Goal: Task Accomplishment & Management: Manage account settings

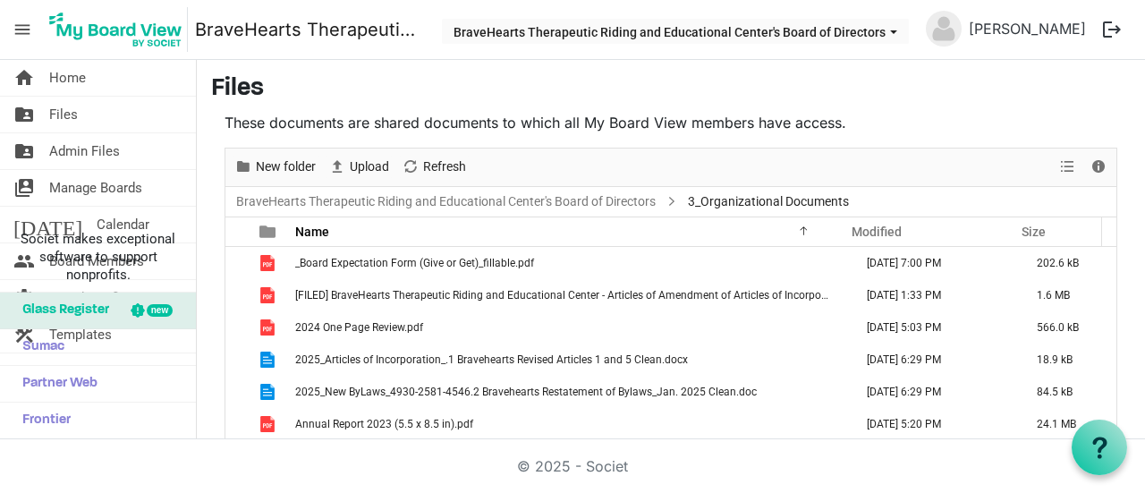
scroll to position [16, 0]
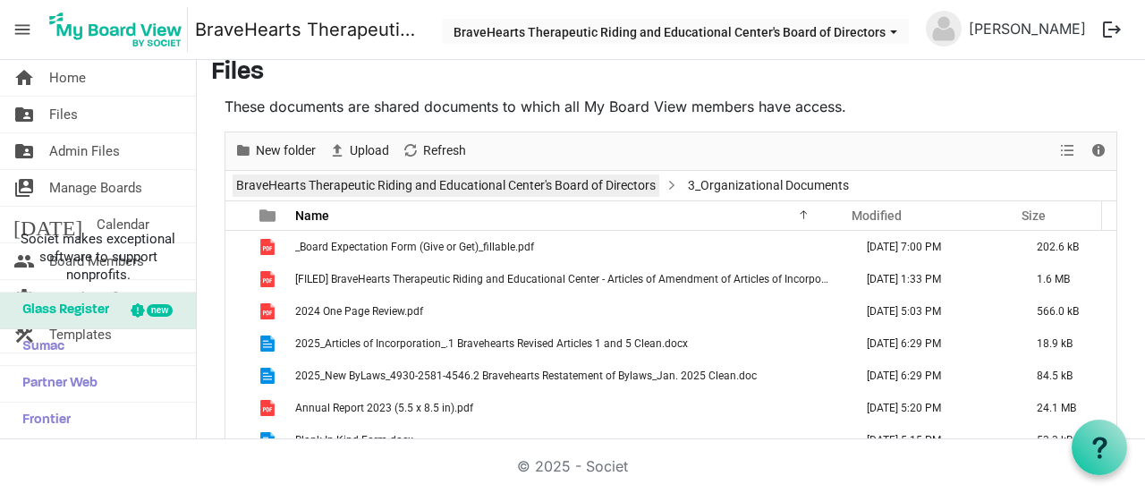
click at [522, 183] on link "BraveHearts Therapeutic Riding and Educational Center's Board of Directors" at bounding box center [446, 185] width 427 height 22
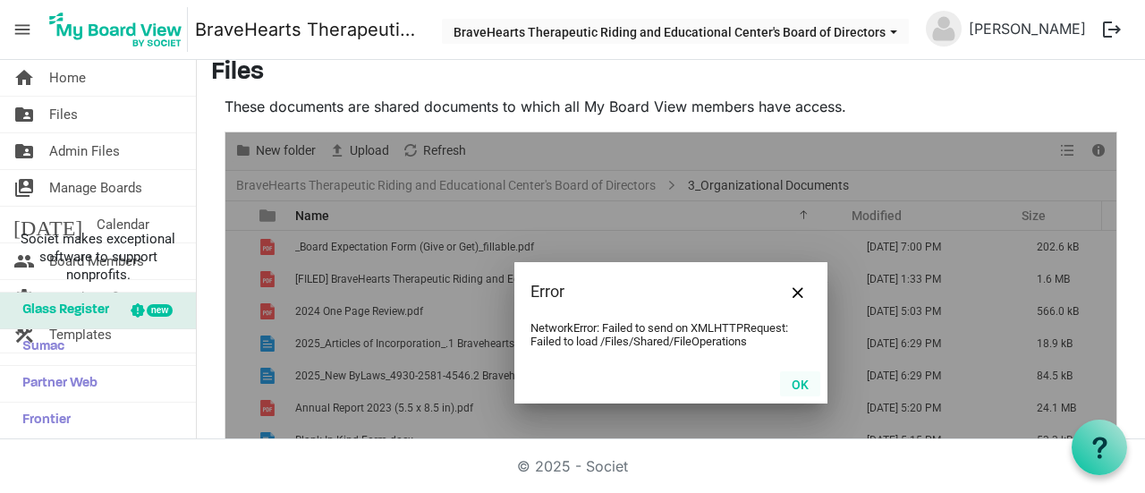
click at [791, 389] on button "OK" at bounding box center [800, 383] width 40 height 25
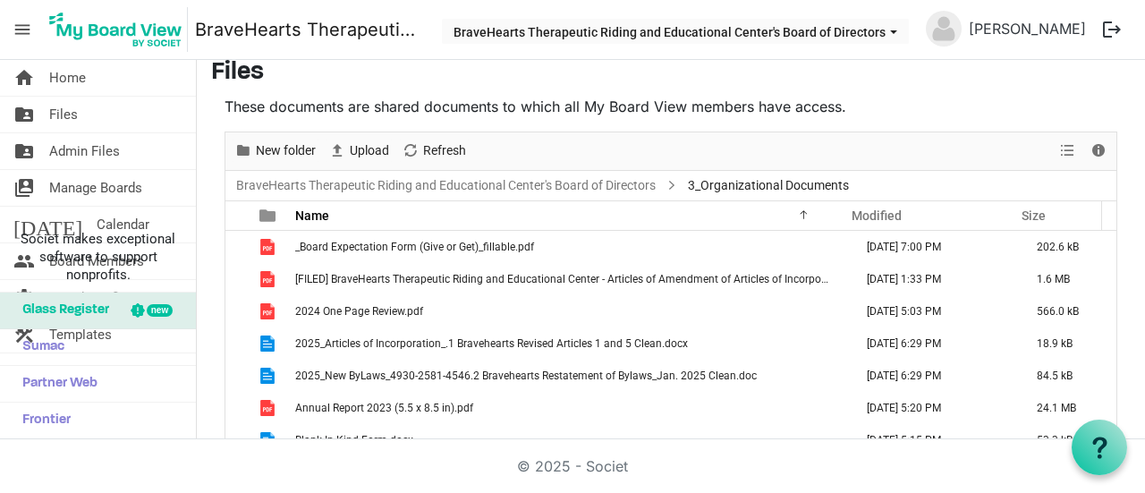
click at [131, 15] on img at bounding box center [116, 29] width 144 height 45
click at [25, 30] on span "menu" at bounding box center [22, 30] width 34 height 34
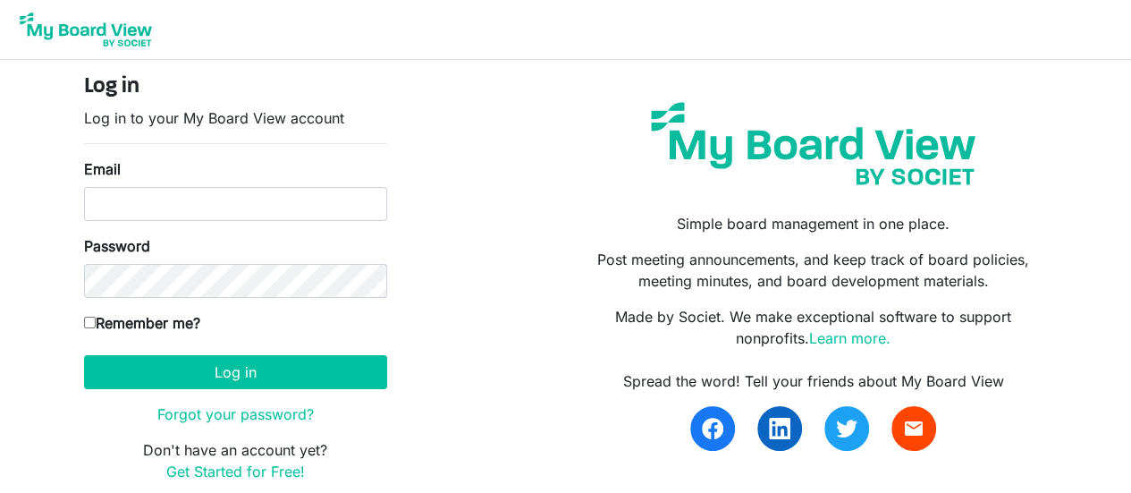
click at [273, 212] on input "Email" at bounding box center [235, 204] width 303 height 34
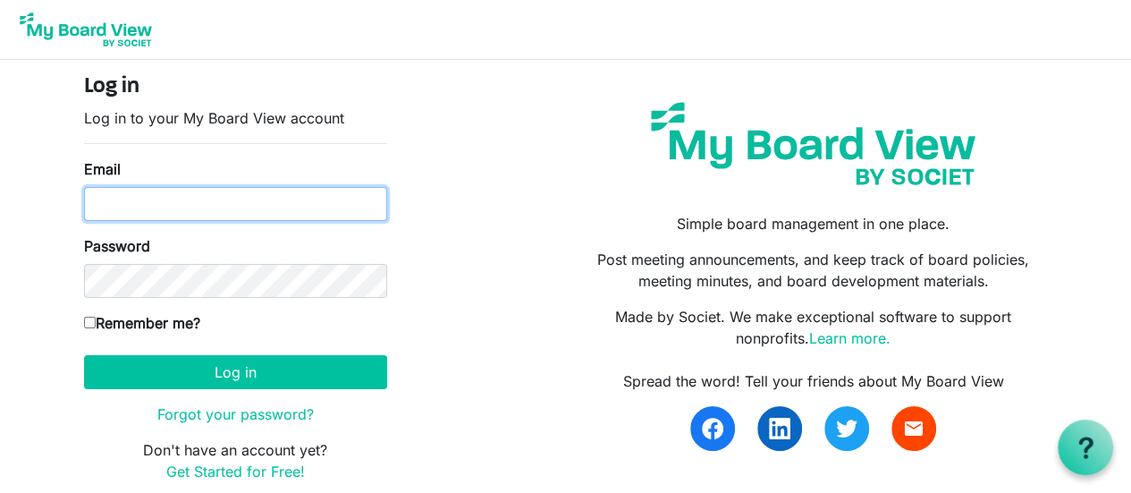
type input "jeanna@braveheartsriding.org"
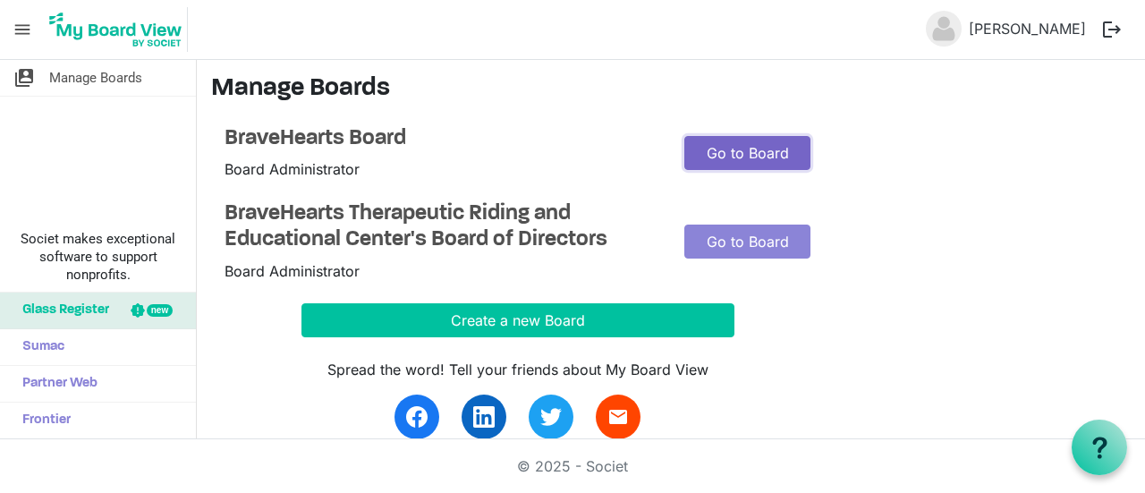
click at [717, 161] on link "Go to Board" at bounding box center [747, 153] width 126 height 34
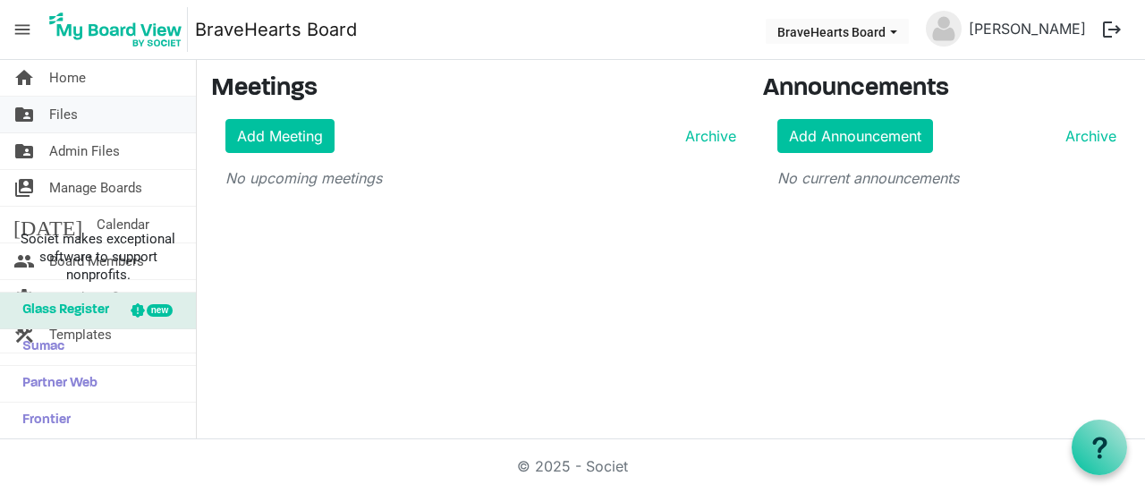
click at [63, 120] on span "Files" at bounding box center [63, 115] width 29 height 36
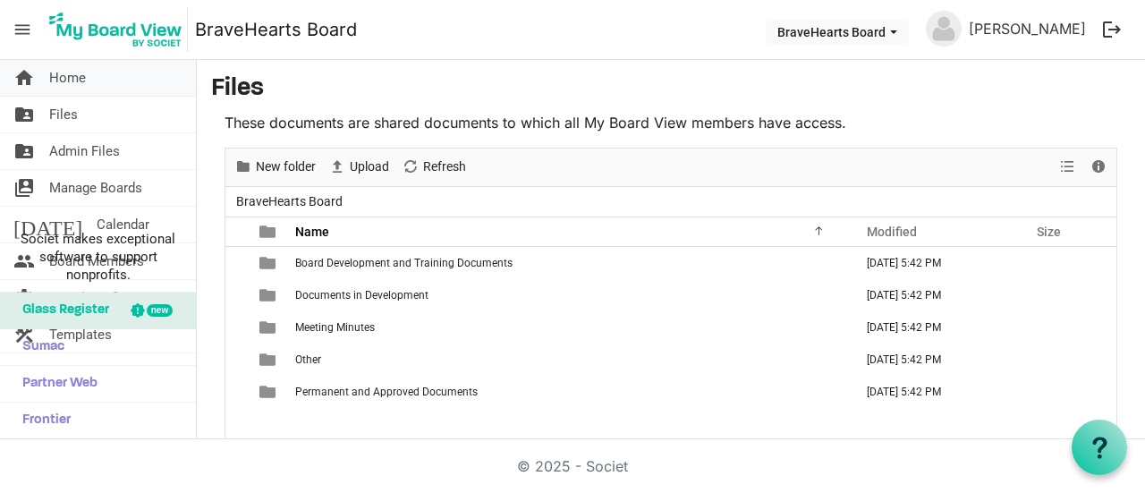
click at [103, 83] on link "home Home" at bounding box center [98, 78] width 196 height 36
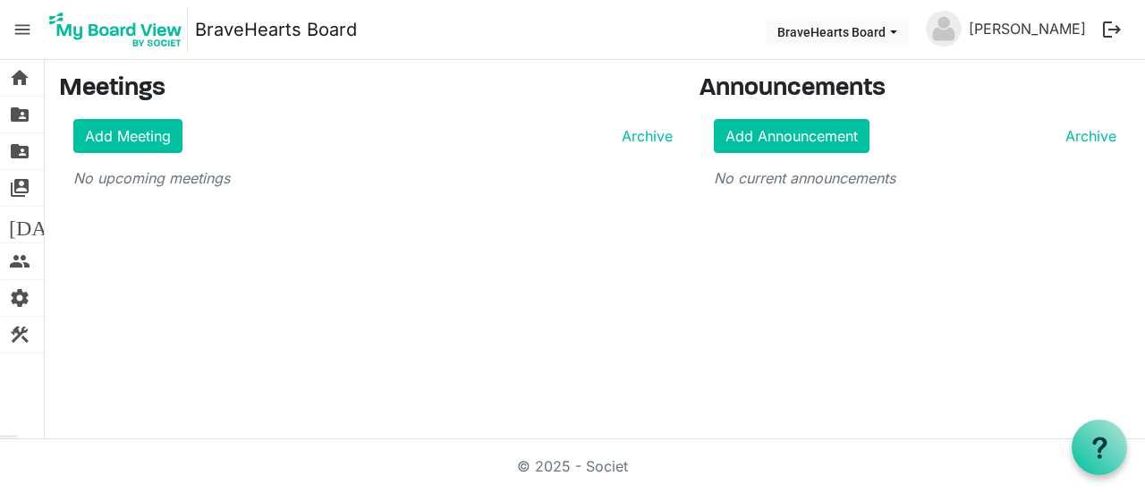
click at [19, 30] on span "menu" at bounding box center [22, 30] width 34 height 34
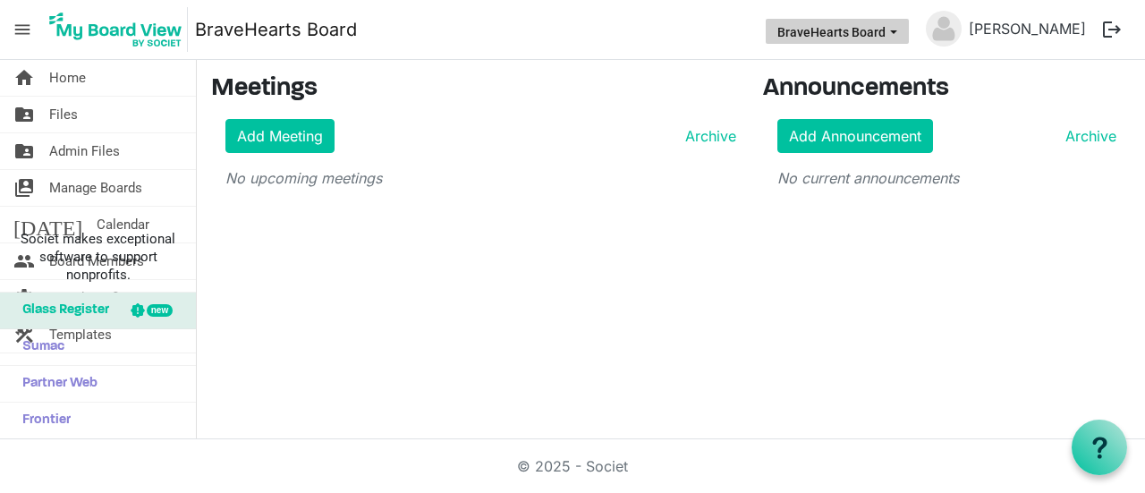
click at [849, 26] on button "BraveHearts Board" at bounding box center [836, 31] width 143 height 25
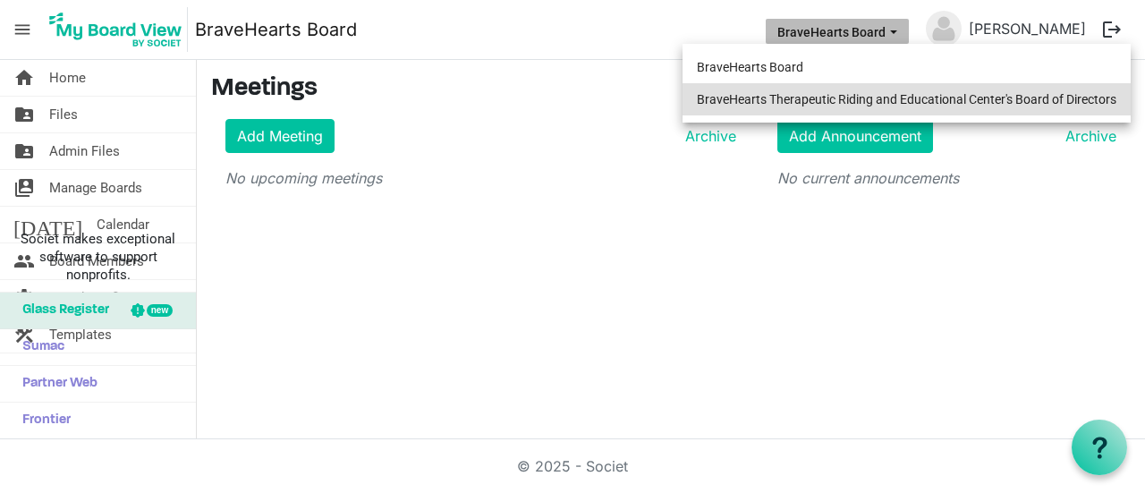
click at [818, 97] on li "BraveHearts Therapeutic Riding and Educational Center's Board of Directors" at bounding box center [906, 99] width 448 height 32
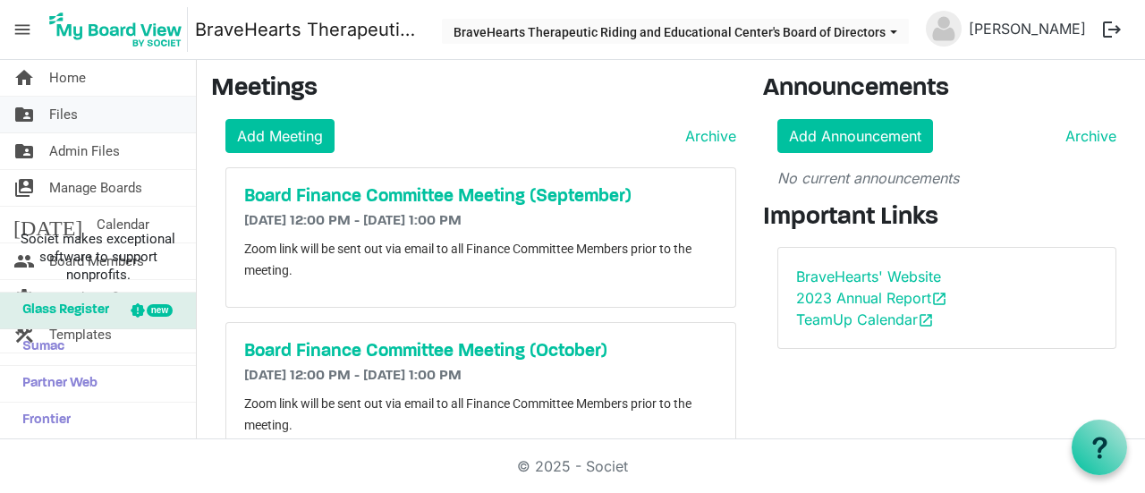
click at [103, 115] on link "folder_shared Files" at bounding box center [98, 115] width 196 height 36
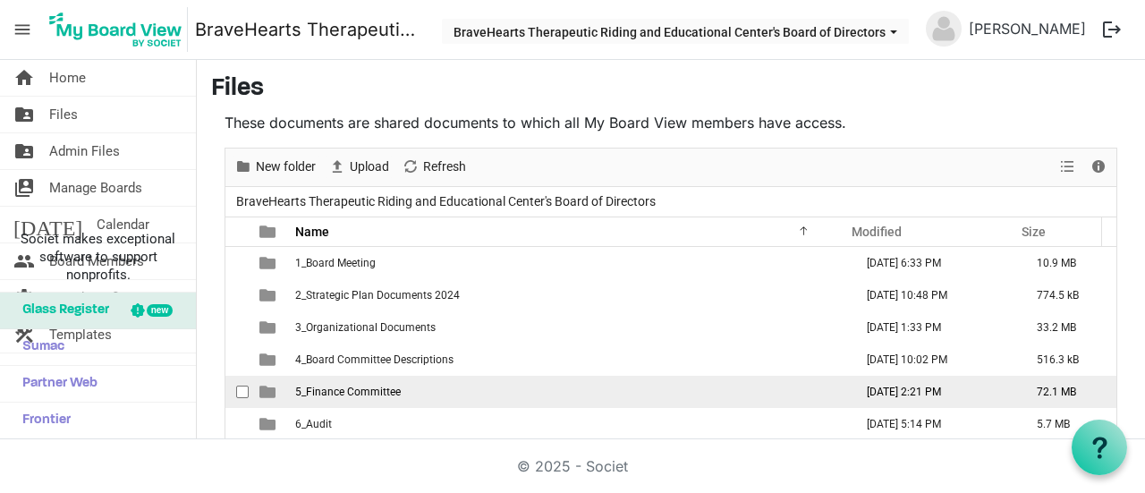
click at [421, 386] on td "5_Finance Committee" at bounding box center [569, 392] width 558 height 32
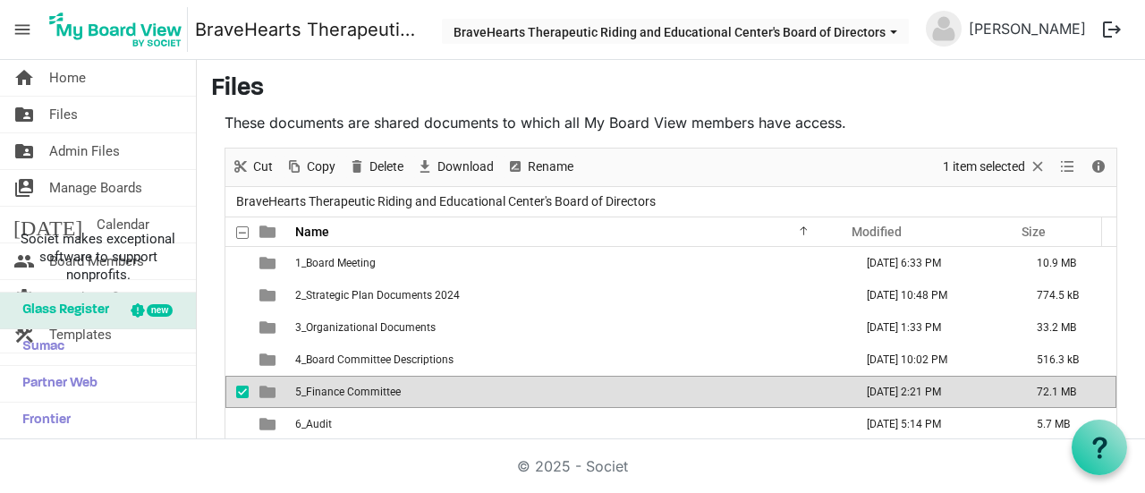
click at [421, 386] on td "5_Finance Committee" at bounding box center [569, 392] width 558 height 32
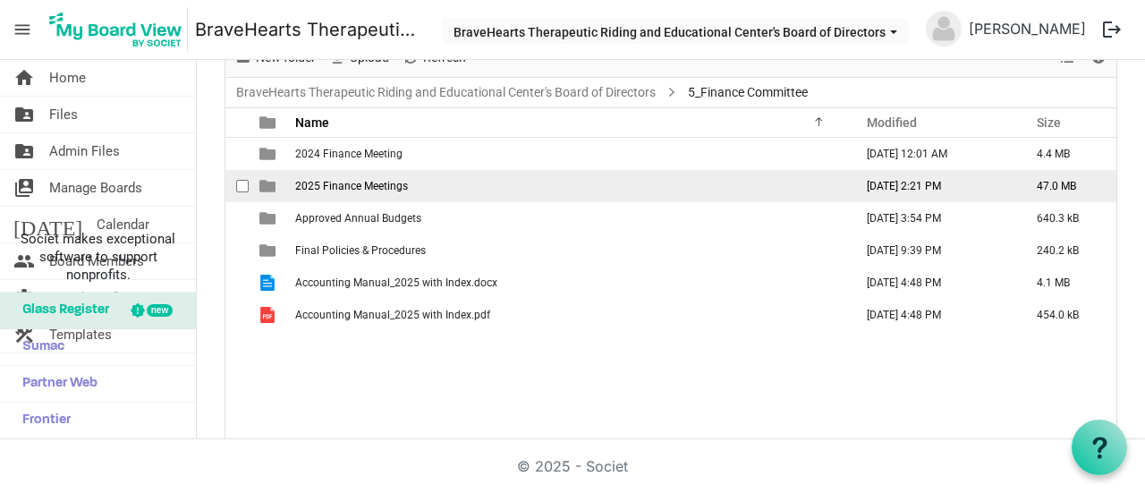
click at [435, 196] on td "2025 Finance Meetings" at bounding box center [569, 186] width 558 height 32
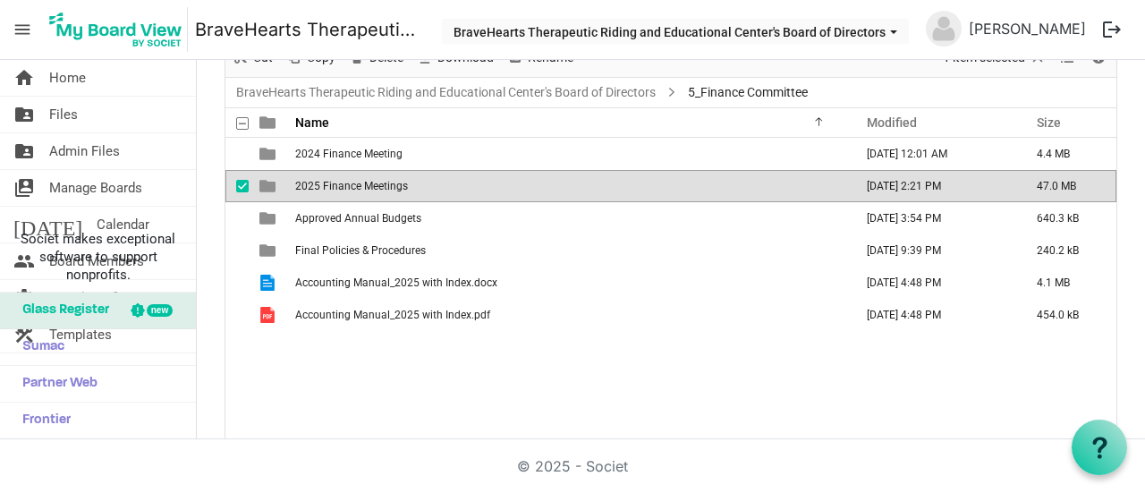
click at [435, 196] on td "2025 Finance Meetings" at bounding box center [569, 186] width 558 height 32
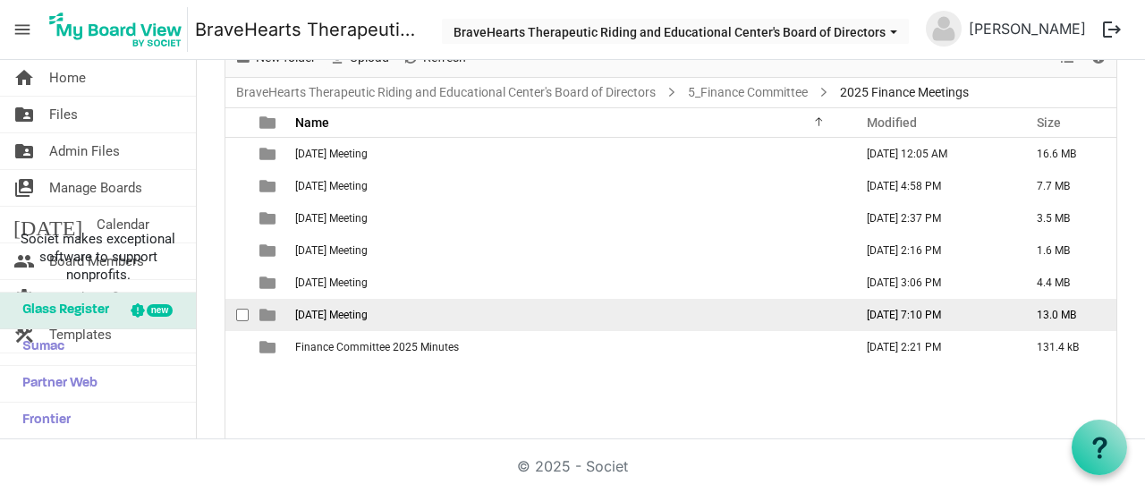
click at [366, 304] on td "[DATE] Meeting" at bounding box center [569, 315] width 558 height 32
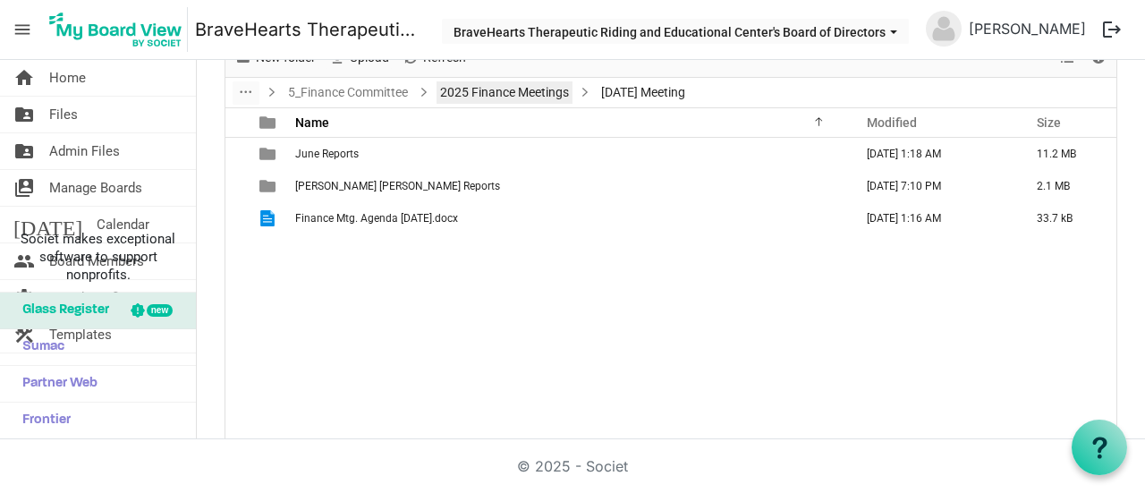
click at [461, 85] on link "2025 Finance Meetings" at bounding box center [504, 92] width 136 height 22
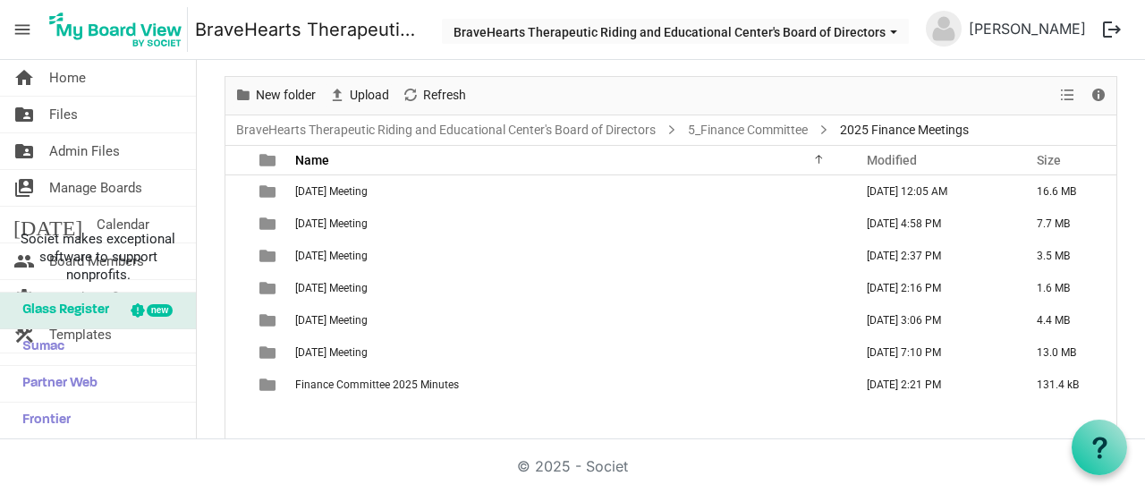
scroll to position [70, 0]
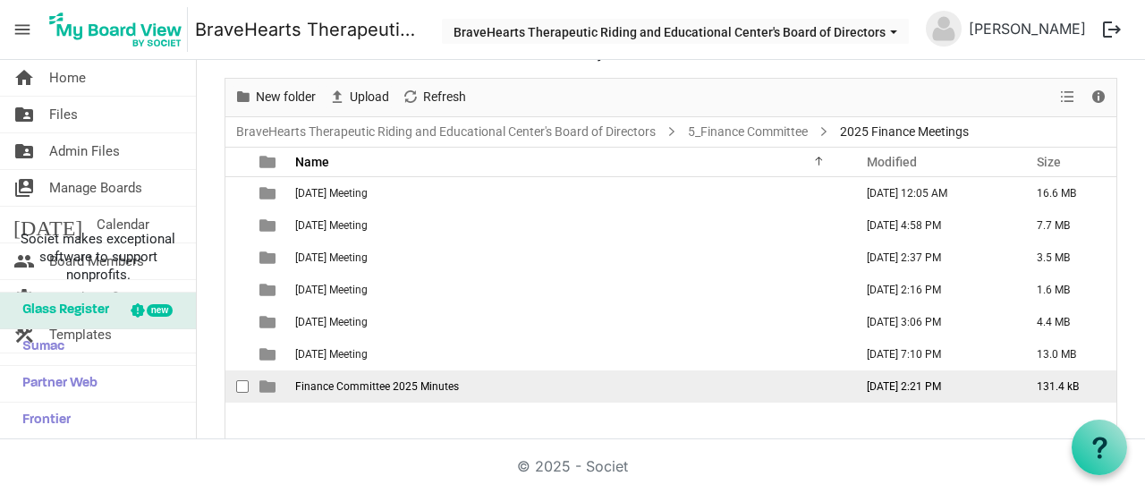
click at [324, 387] on span "Finance Committee 2025 Minutes" at bounding box center [377, 386] width 164 height 13
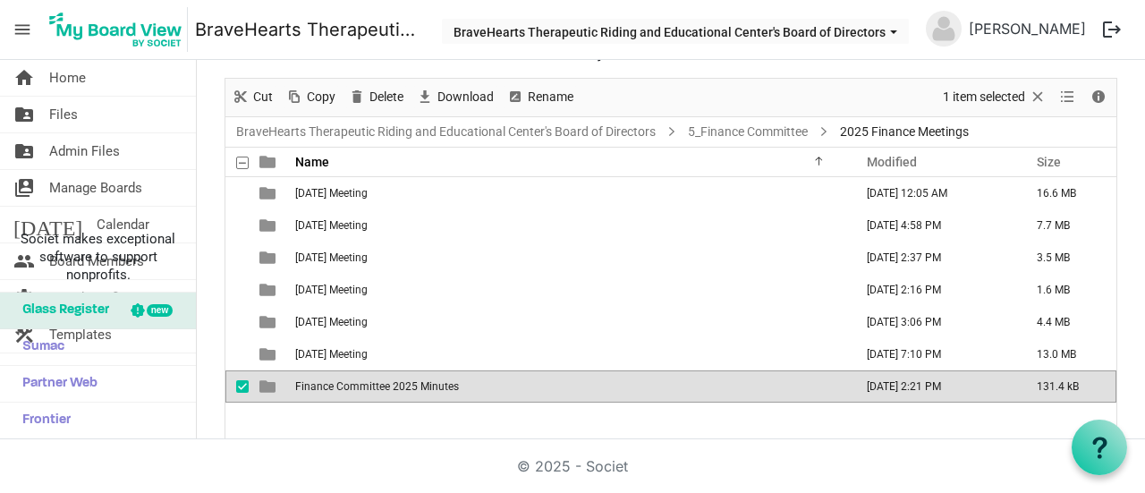
click at [324, 387] on span "Finance Committee 2025 Minutes" at bounding box center [377, 386] width 164 height 13
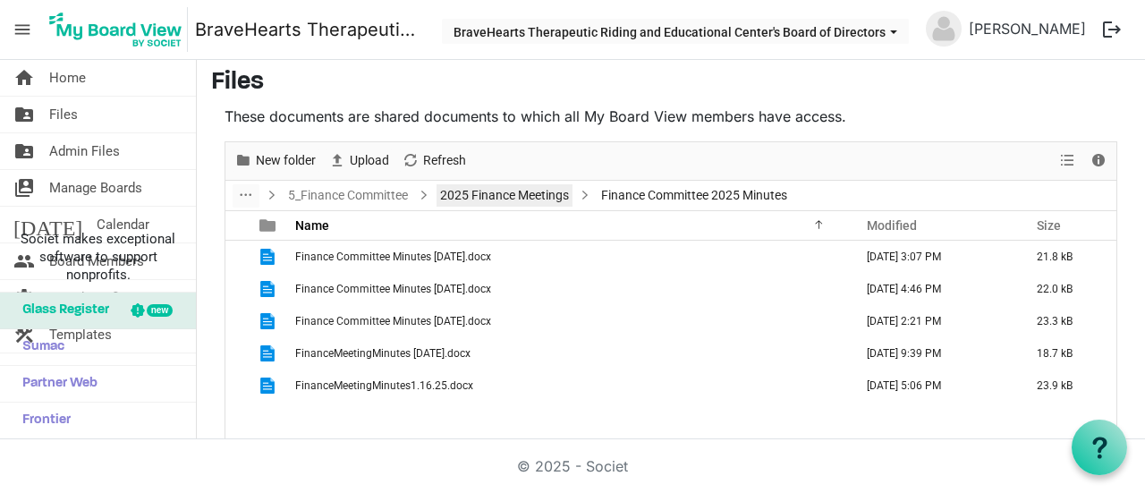
scroll to position [4, 0]
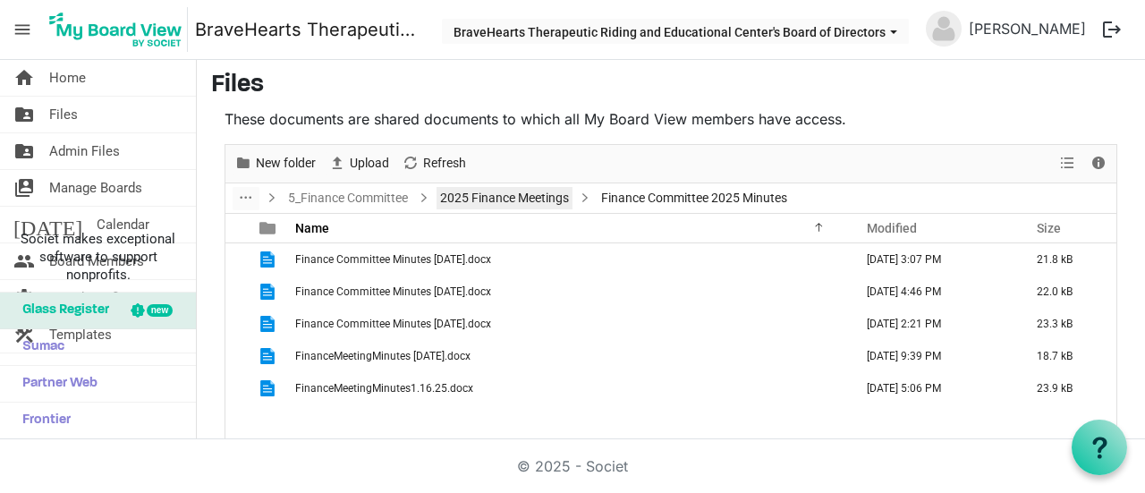
click at [501, 203] on link "2025 Finance Meetings" at bounding box center [504, 198] width 136 height 22
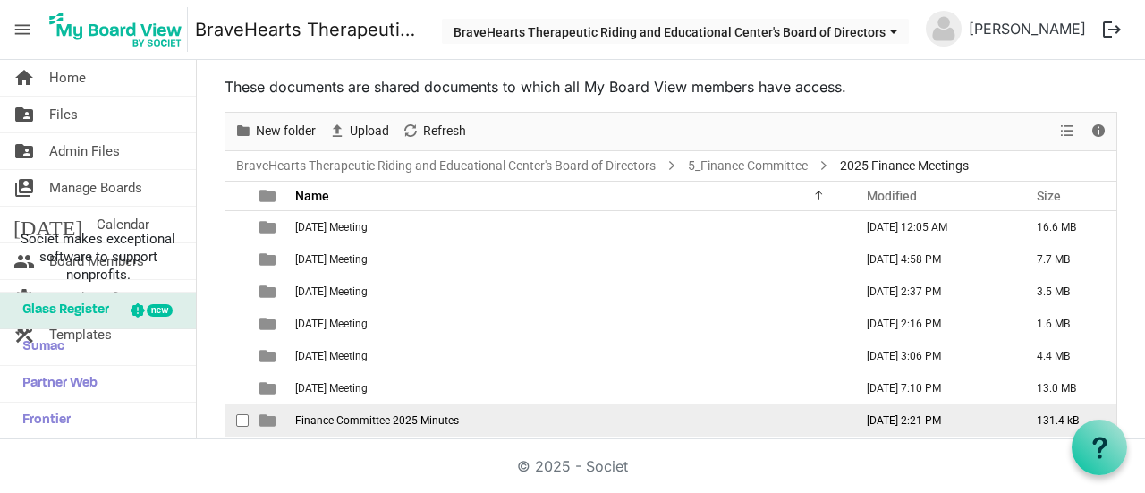
scroll to position [34, 0]
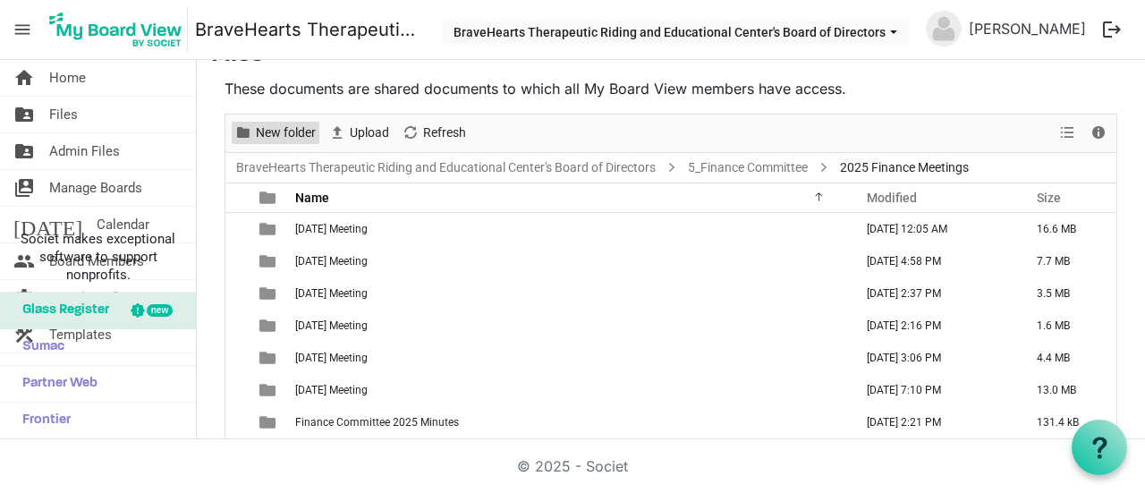
click at [266, 126] on span "New folder" at bounding box center [285, 133] width 63 height 22
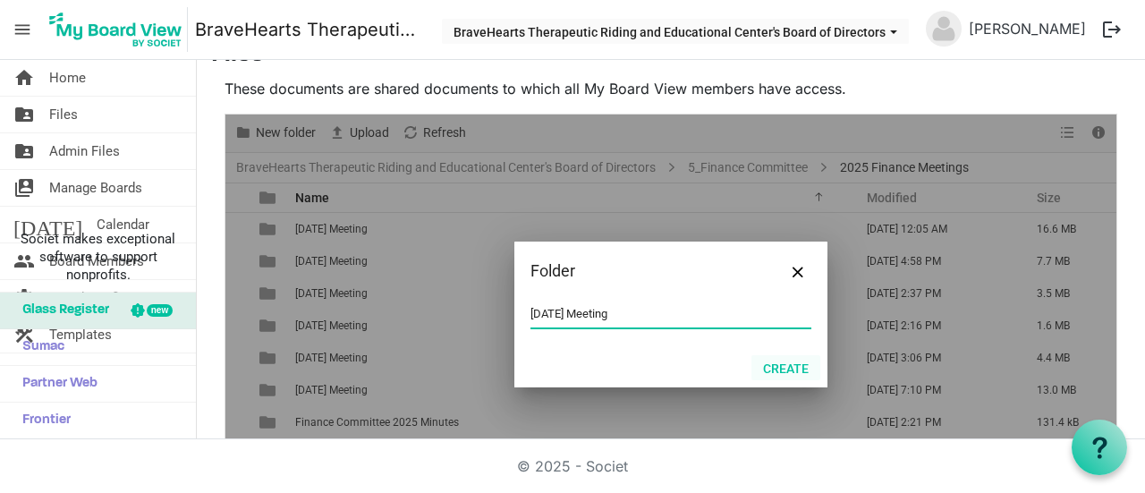
type input "[DATE] Meeting"
click at [758, 361] on button "Create" at bounding box center [785, 367] width 69 height 25
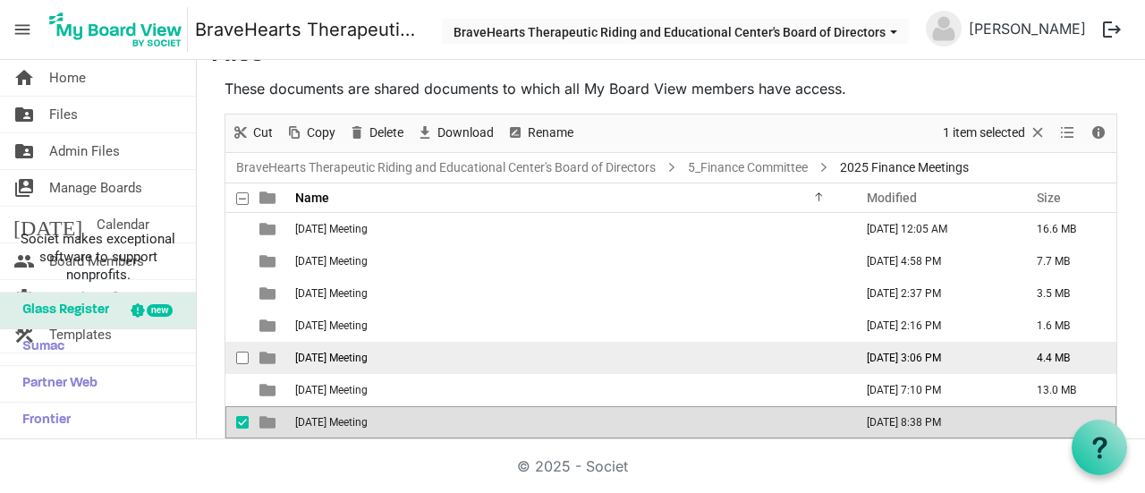
scroll to position [123, 0]
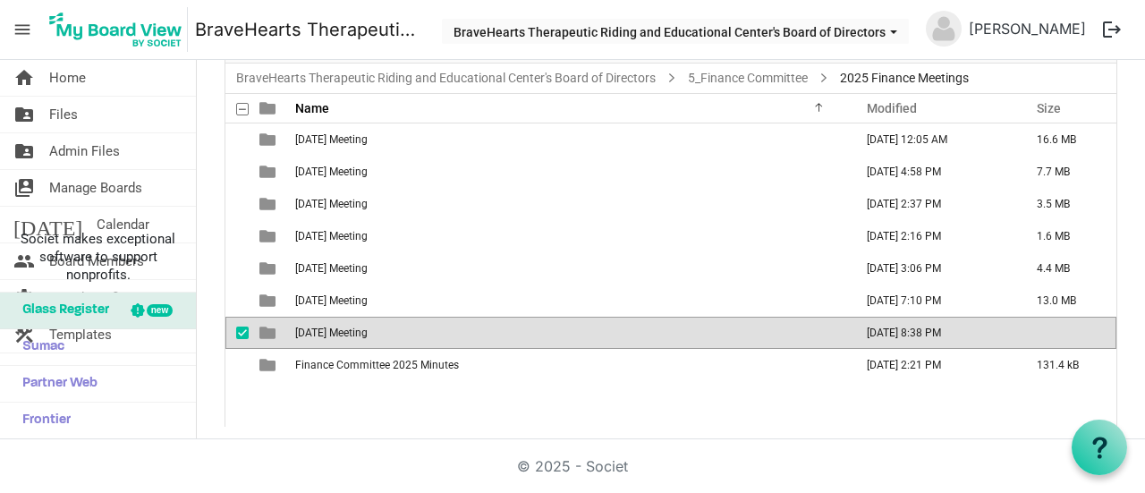
click at [427, 332] on td "[DATE] Meeting" at bounding box center [569, 333] width 558 height 32
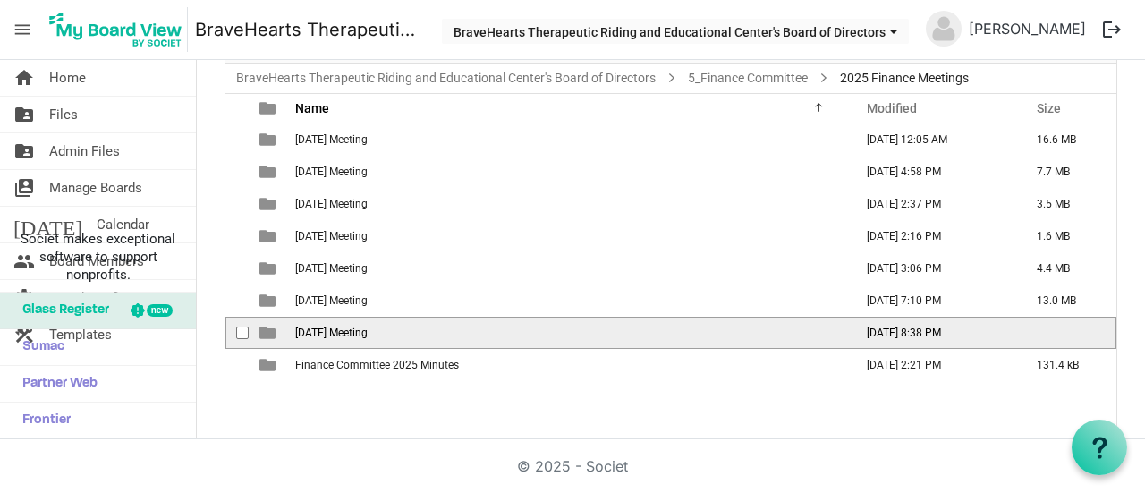
click at [427, 332] on td "[DATE] Meeting" at bounding box center [569, 333] width 558 height 32
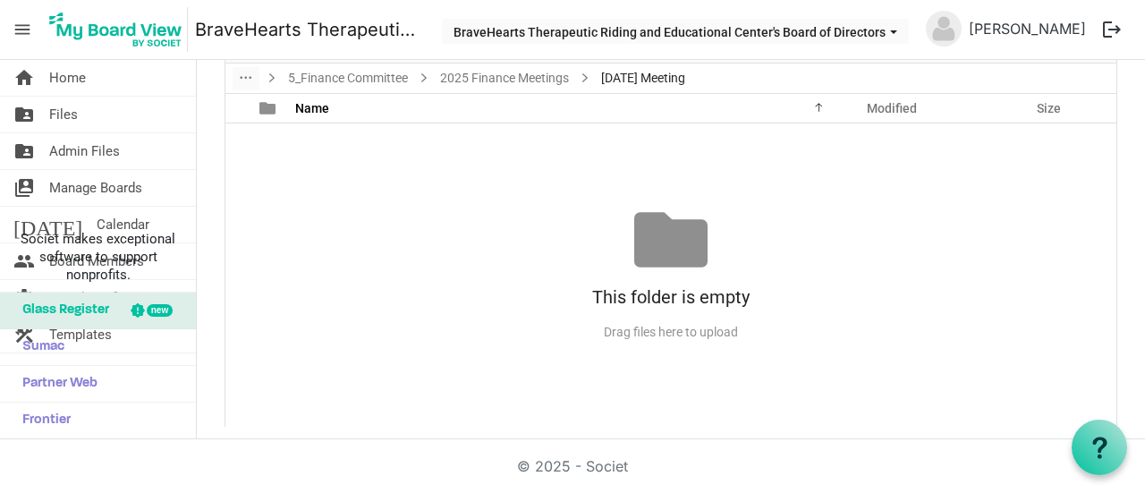
scroll to position [0, 0]
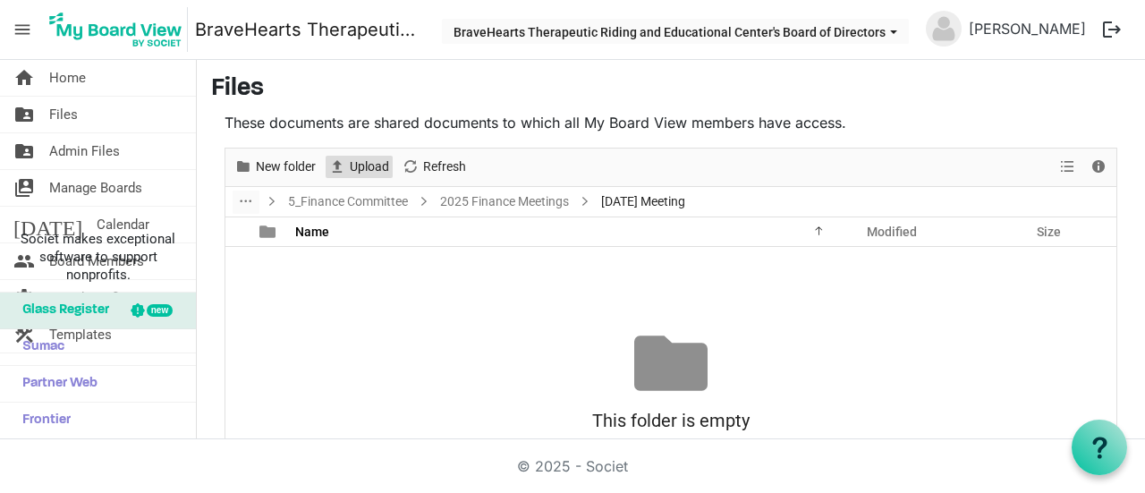
click at [355, 176] on span "Upload" at bounding box center [369, 167] width 43 height 22
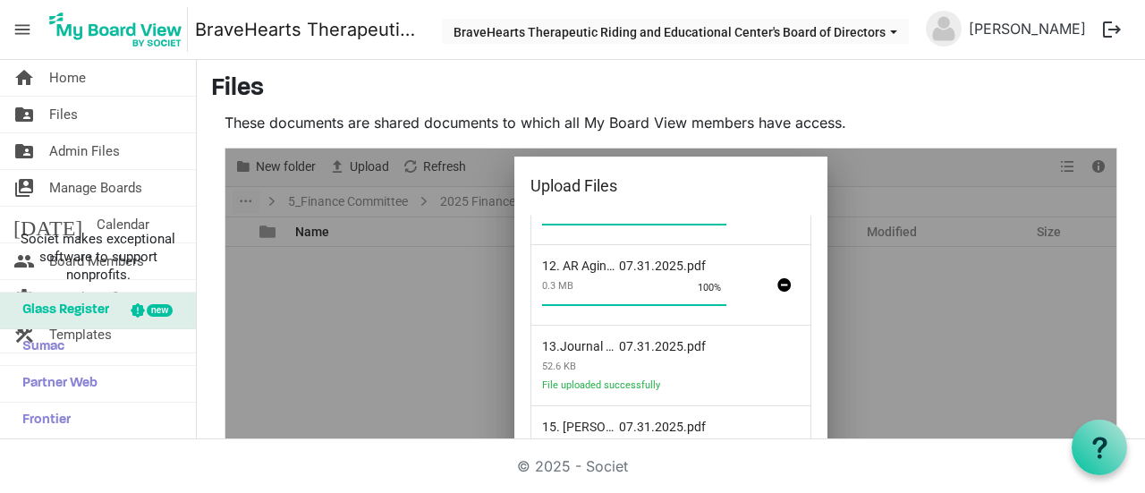
scroll to position [123, 0]
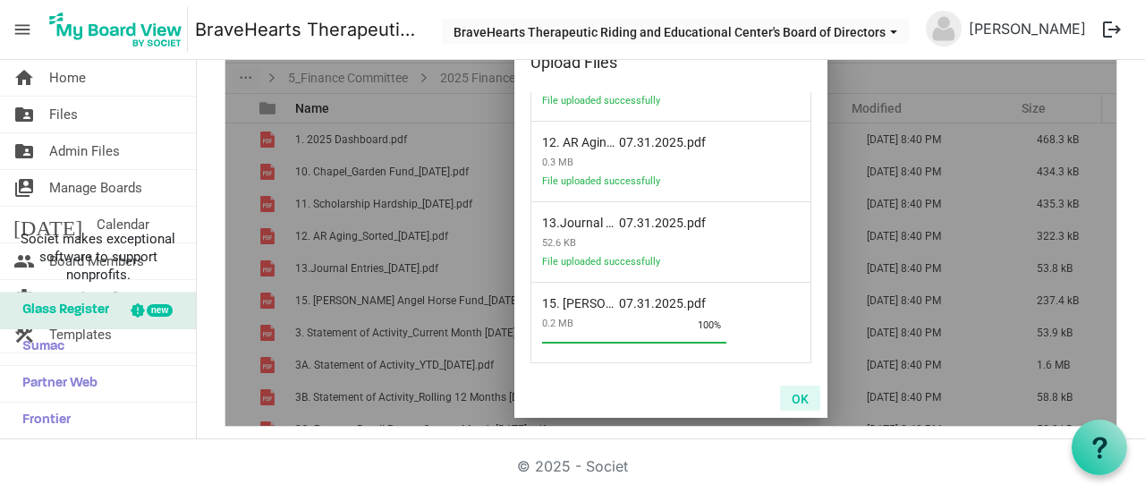
click at [796, 399] on button "OK" at bounding box center [800, 397] width 40 height 25
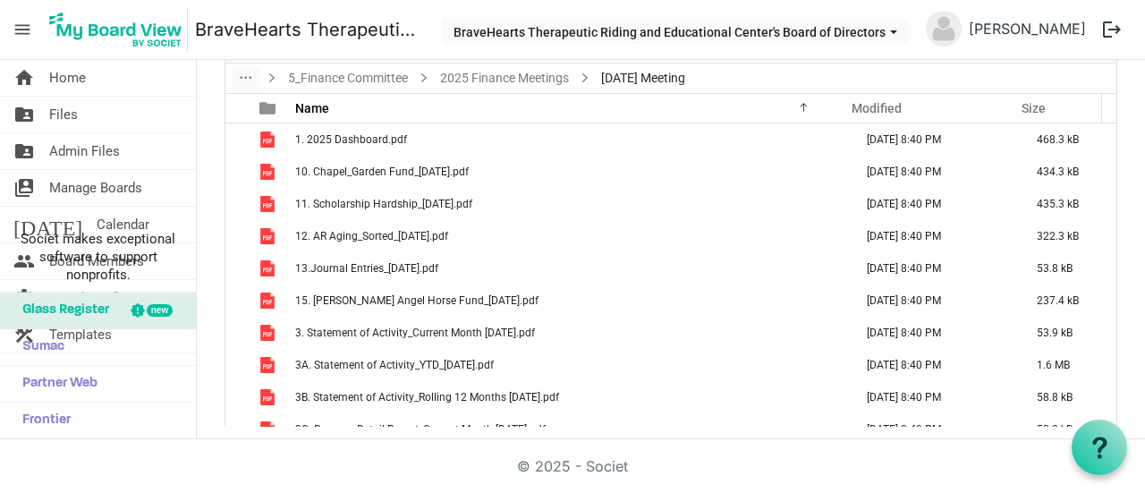
scroll to position [0, 0]
